Goal: Information Seeking & Learning: Learn about a topic

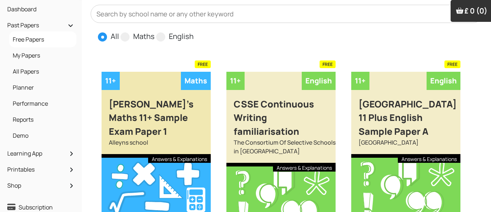
scroll to position [36, 0]
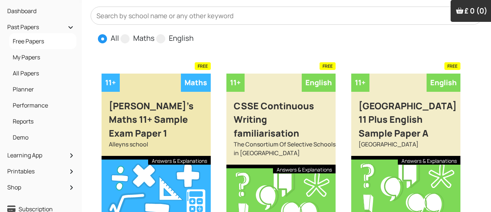
click at [160, 111] on div "Alleyn's Maths 11+ Sample Exam Paper 1" at bounding box center [155, 116] width 109 height 48
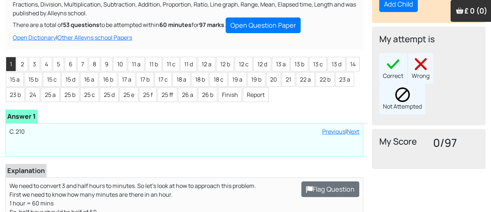
scroll to position [73, 0]
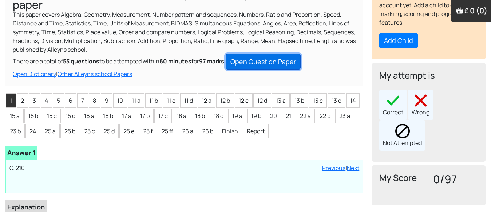
click at [262, 54] on link "Open Question Paper" at bounding box center [263, 62] width 75 height 16
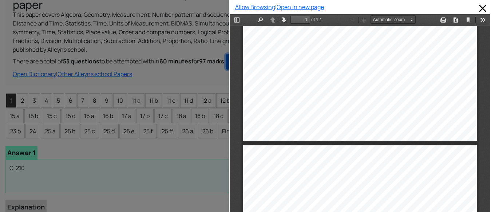
scroll to position [255, 0]
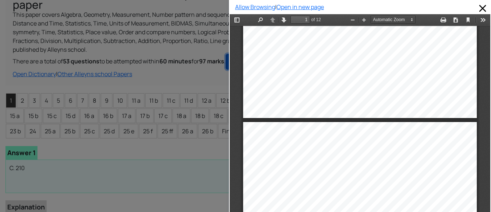
type input "2"
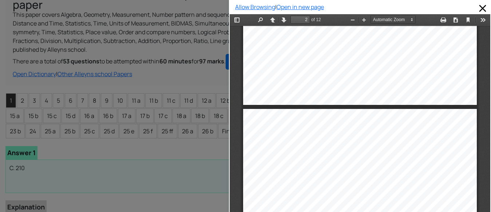
click at [170, 57] on div at bounding box center [114, 106] width 229 height 212
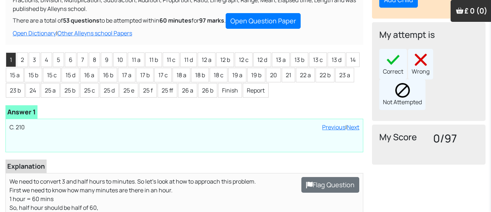
scroll to position [109, 0]
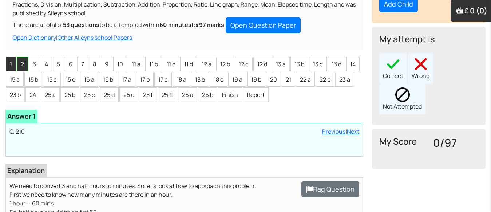
click at [21, 57] on li "2" at bounding box center [22, 64] width 11 height 15
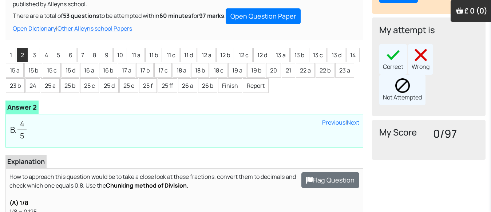
scroll to position [73, 0]
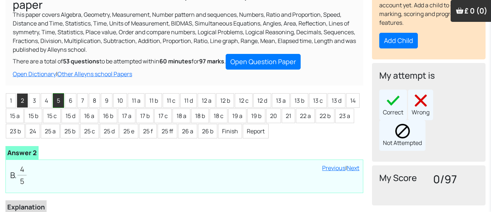
click at [58, 94] on li "5" at bounding box center [58, 100] width 11 height 15
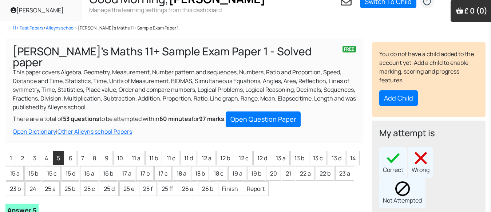
scroll to position [0, 0]
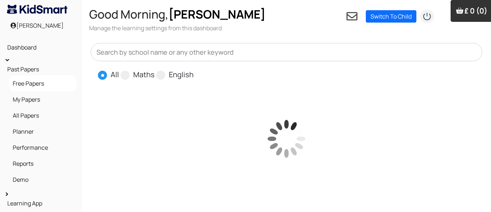
scroll to position [36, 0]
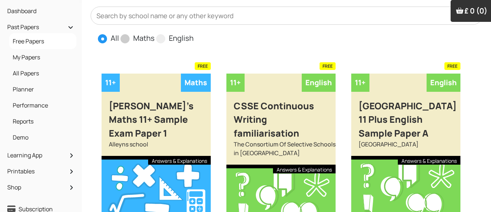
click at [126, 39] on span at bounding box center [124, 38] width 9 height 9
click at [155, 37] on input "Maths" at bounding box center [157, 35] width 5 height 5
radio input "true"
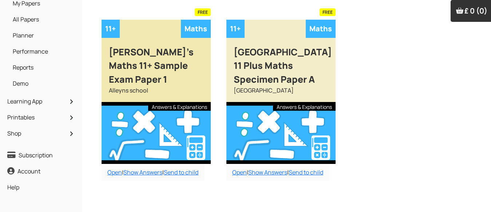
scroll to position [99, 0]
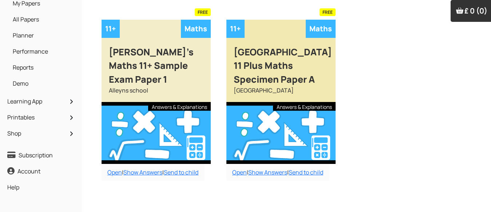
click at [260, 105] on div at bounding box center [280, 133] width 109 height 62
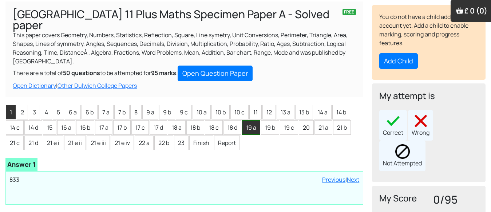
scroll to position [36, 0]
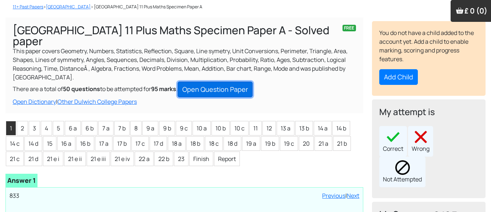
click at [226, 81] on link "Open Question Paper" at bounding box center [215, 89] width 75 height 16
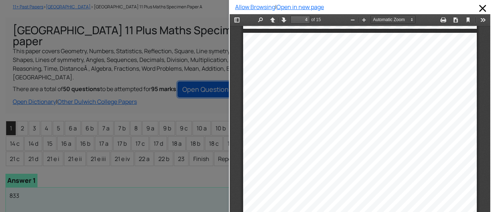
scroll to position [986, 0]
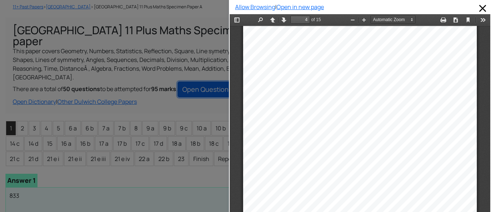
type input "5"
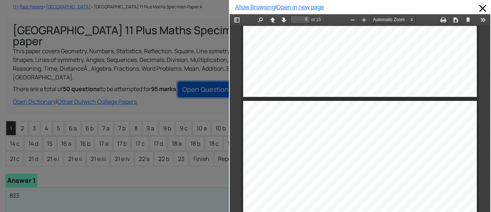
scroll to position [1241, 0]
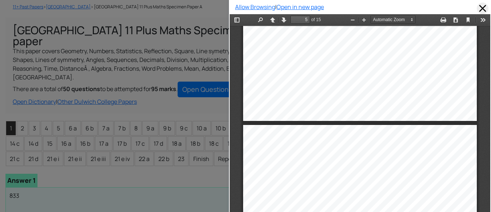
click at [477, 8] on span at bounding box center [483, 9] width 12 height 12
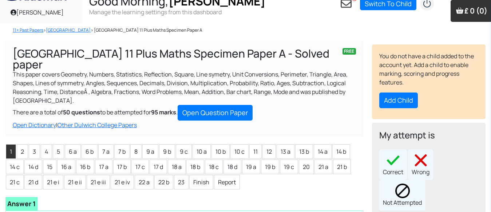
scroll to position [0, 0]
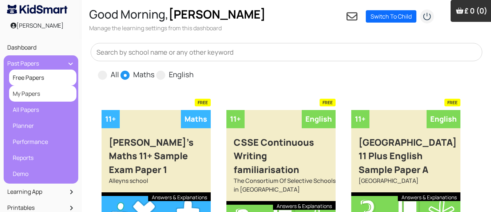
click at [37, 95] on link "My Papers" at bounding box center [43, 93] width 64 height 12
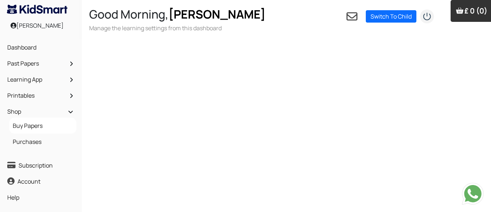
click at [425, 16] on img "submit" at bounding box center [426, 16] width 15 height 15
